Goal: Task Accomplishment & Management: Manage account settings

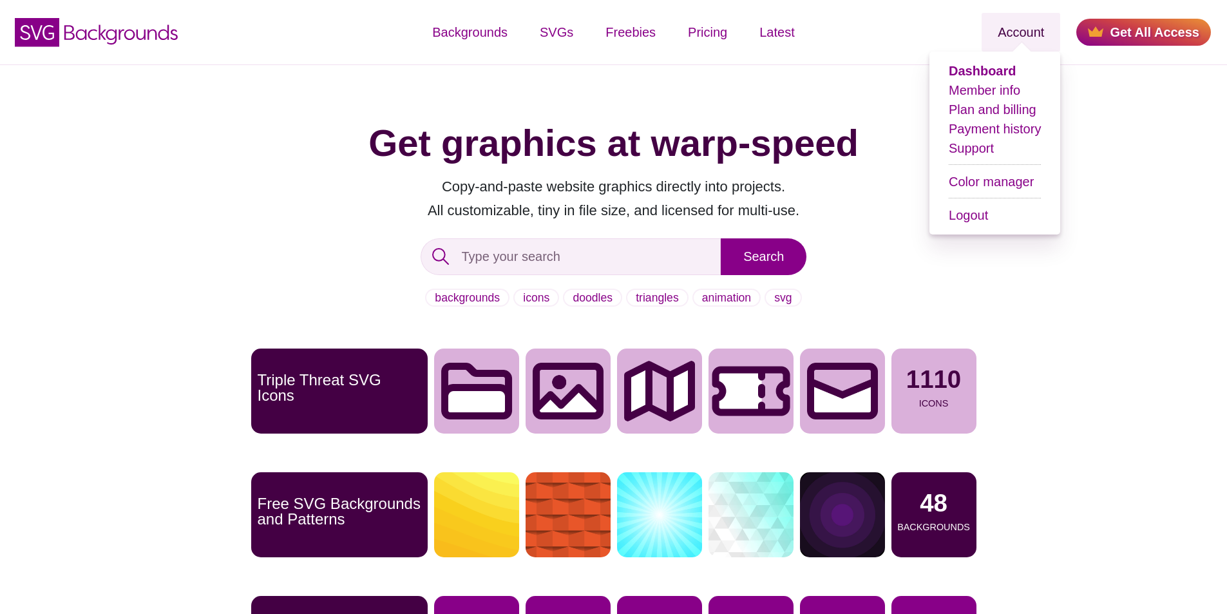
click at [1040, 34] on link "Account" at bounding box center [1021, 32] width 79 height 39
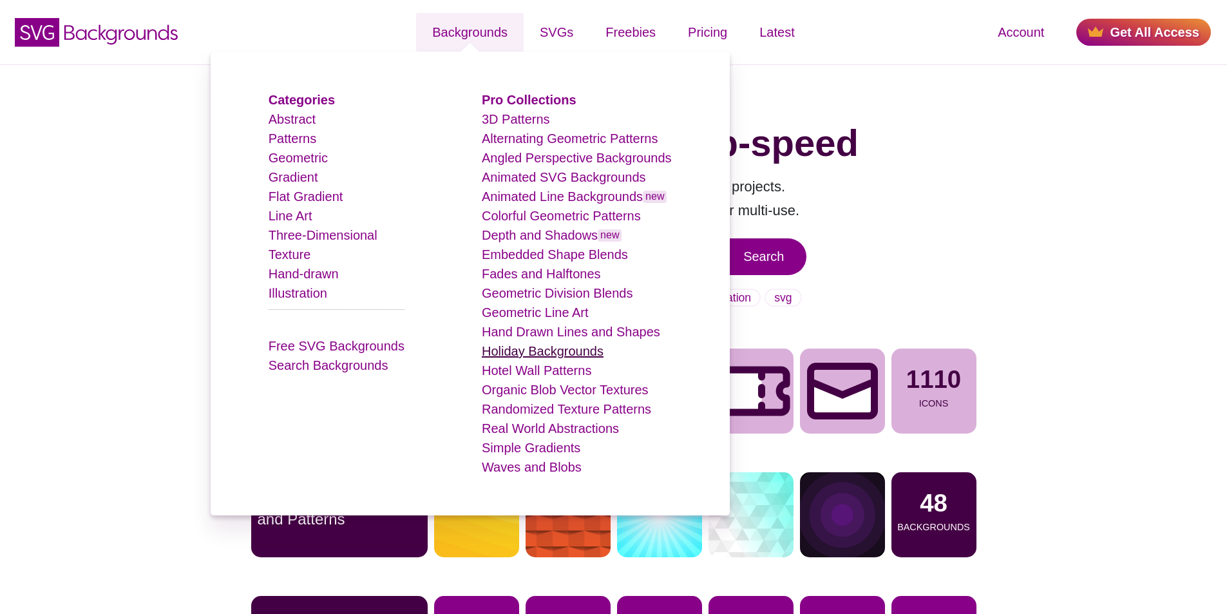
click at [519, 350] on link "Holiday Backgrounds" at bounding box center [543, 351] width 122 height 14
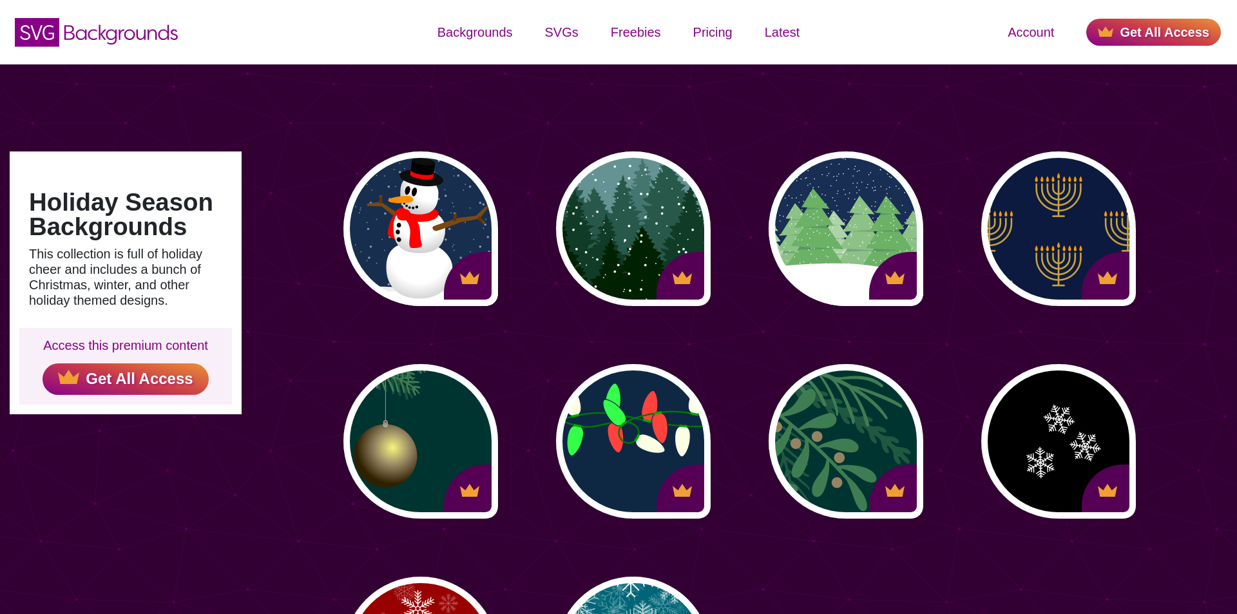
type input "#450057"
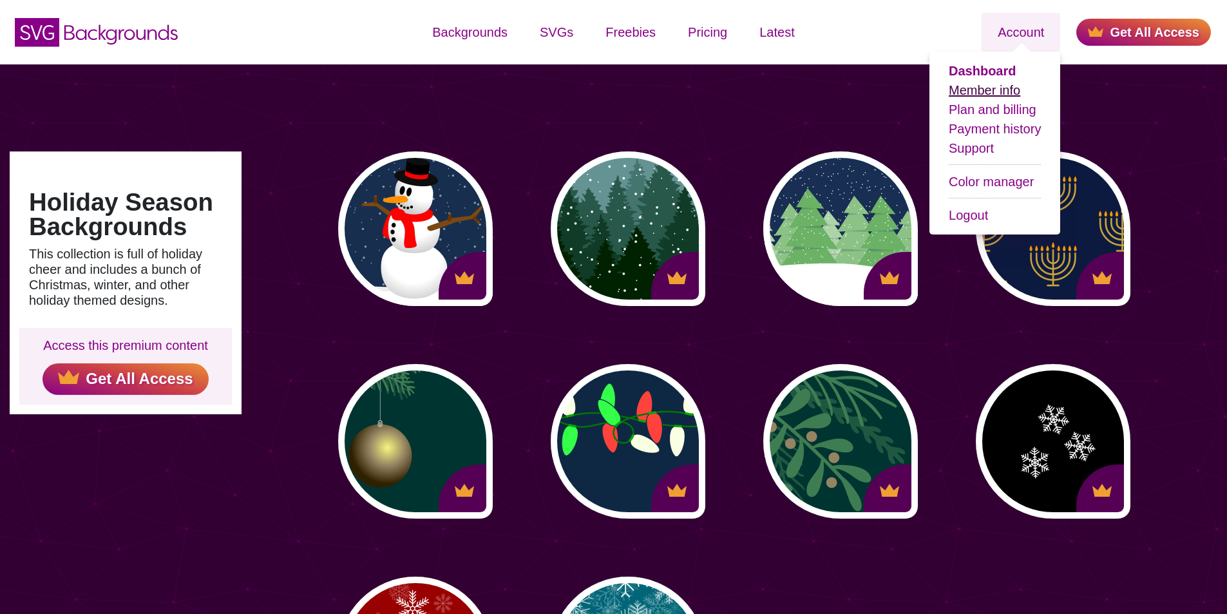
click at [991, 93] on link "Member info" at bounding box center [985, 90] width 72 height 14
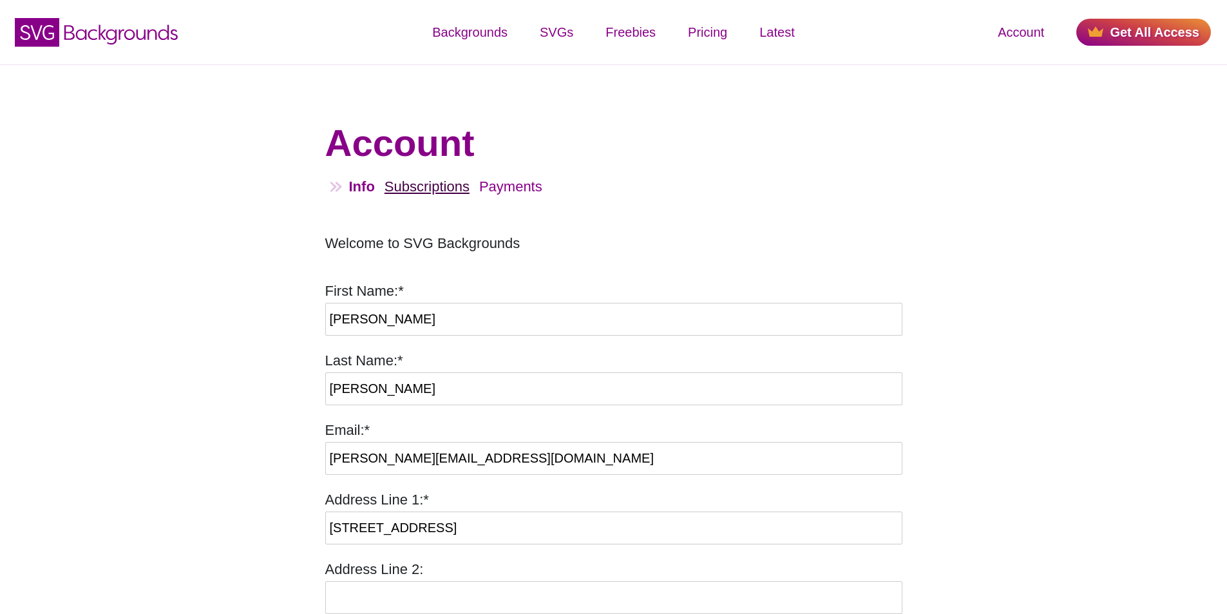
click at [432, 180] on link "Subscriptions" at bounding box center [427, 186] width 85 height 16
